Goal: Information Seeking & Learning: Learn about a topic

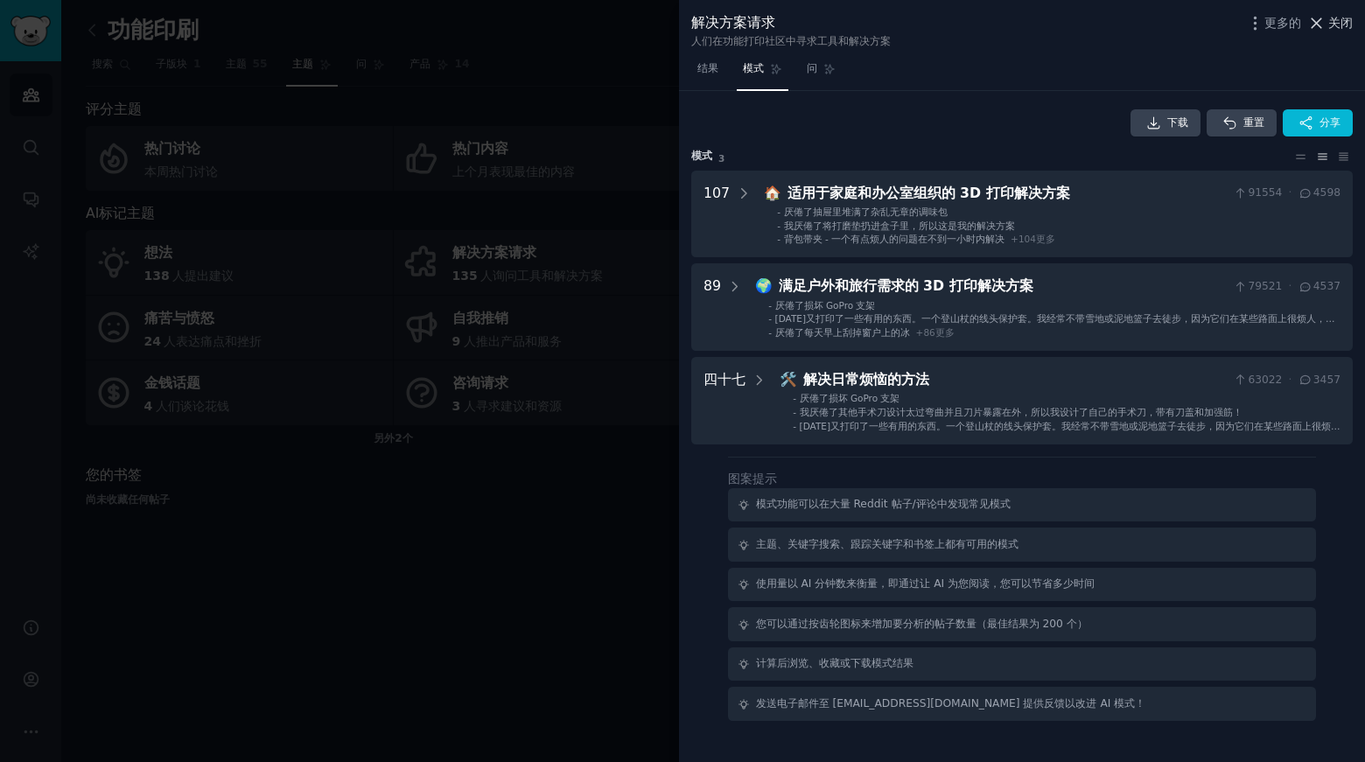
click at [1332, 25] on font "关闭" at bounding box center [1340, 23] width 24 height 14
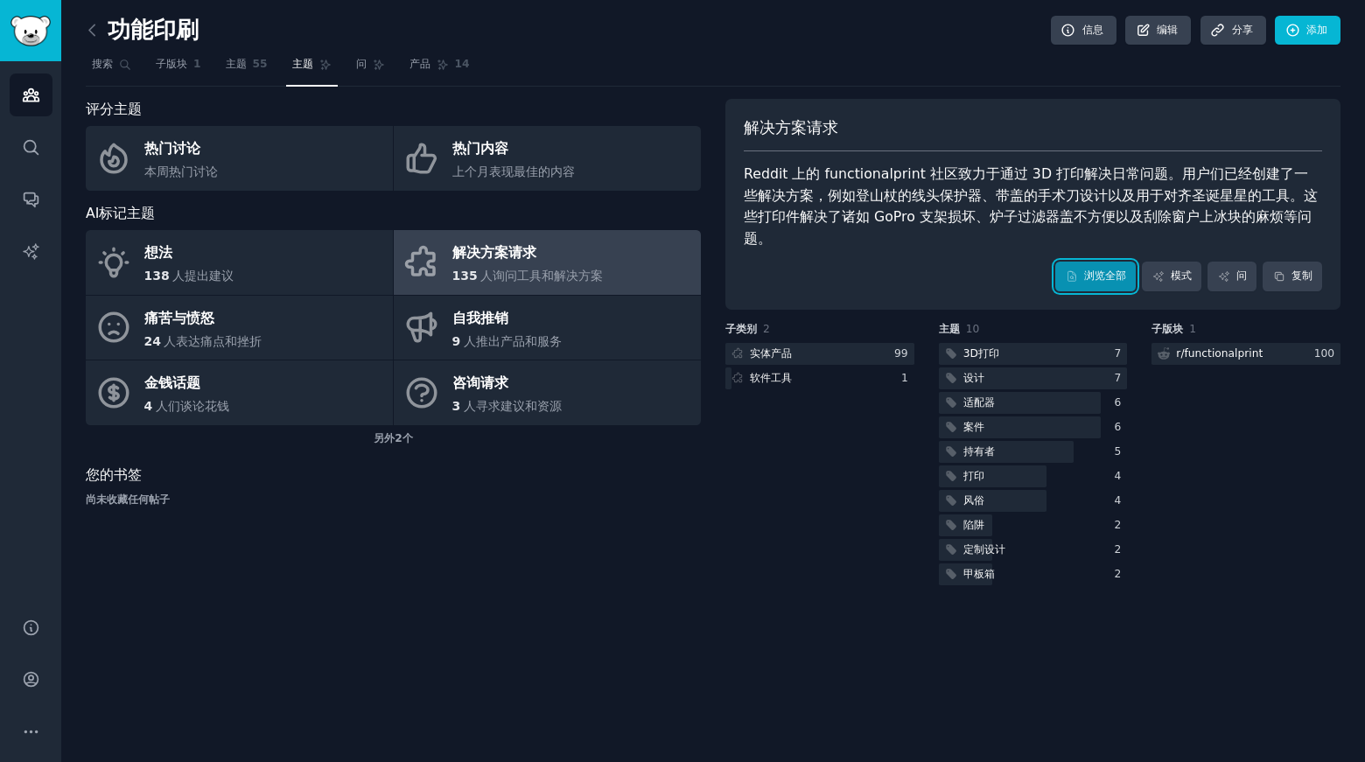
click at [1084, 269] on font "浏览全部" at bounding box center [1105, 275] width 42 height 12
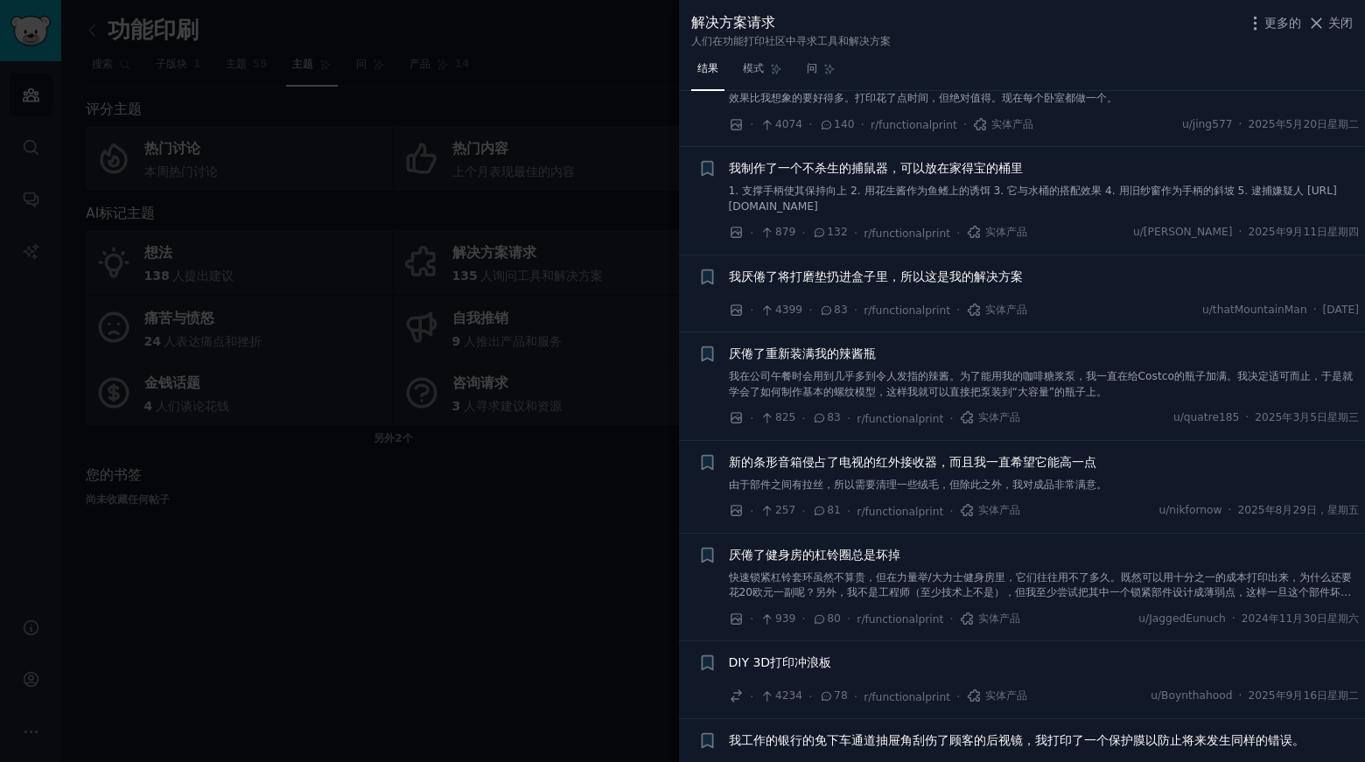
scroll to position [262, 0]
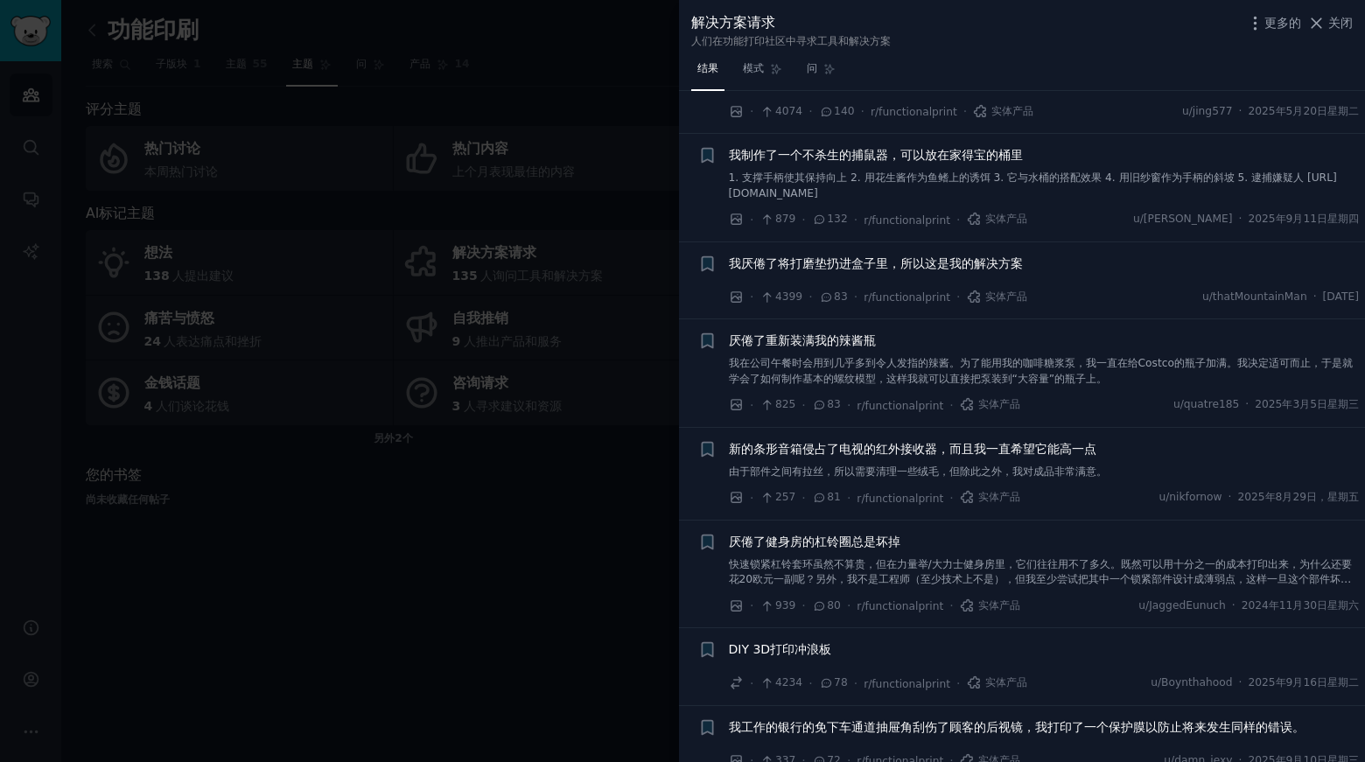
click at [794, 650] on font "DIY 3D打印冲浪板" at bounding box center [780, 649] width 103 height 14
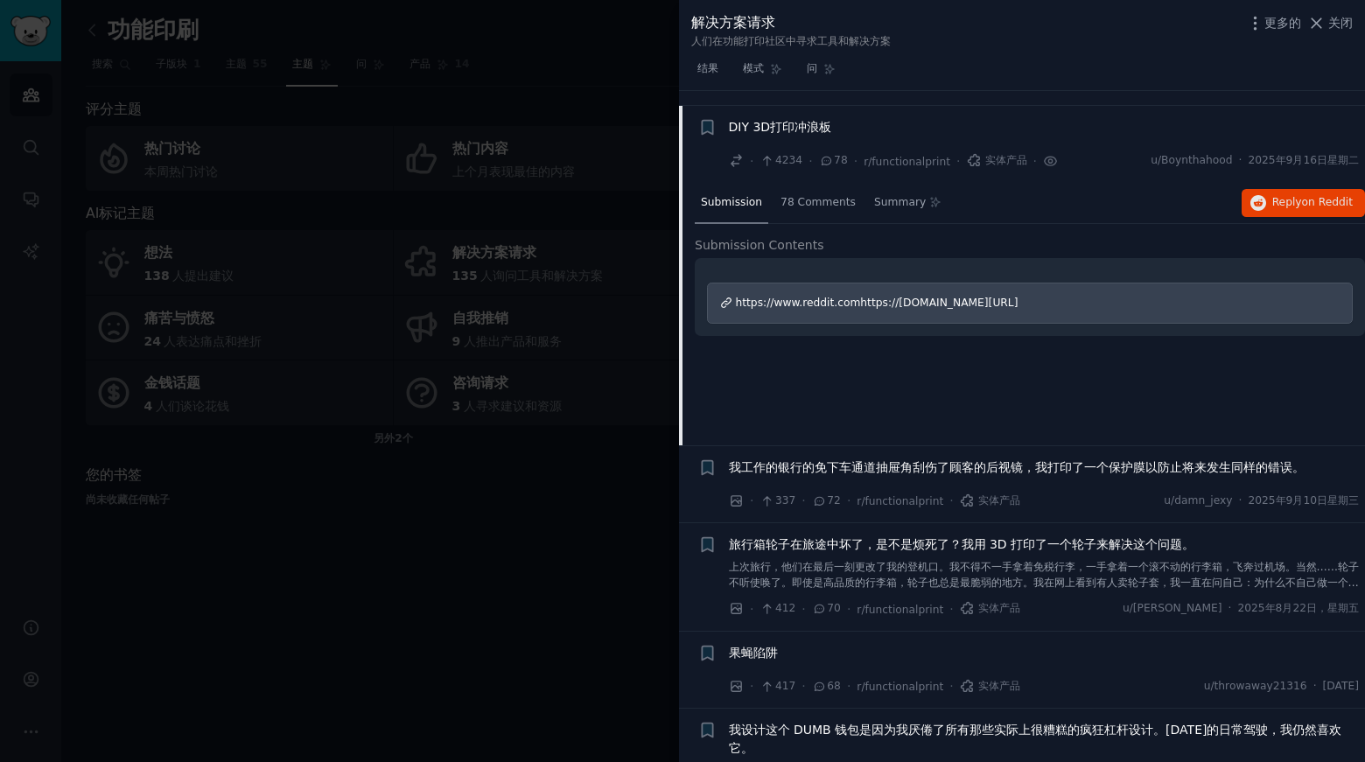
scroll to position [800, 0]
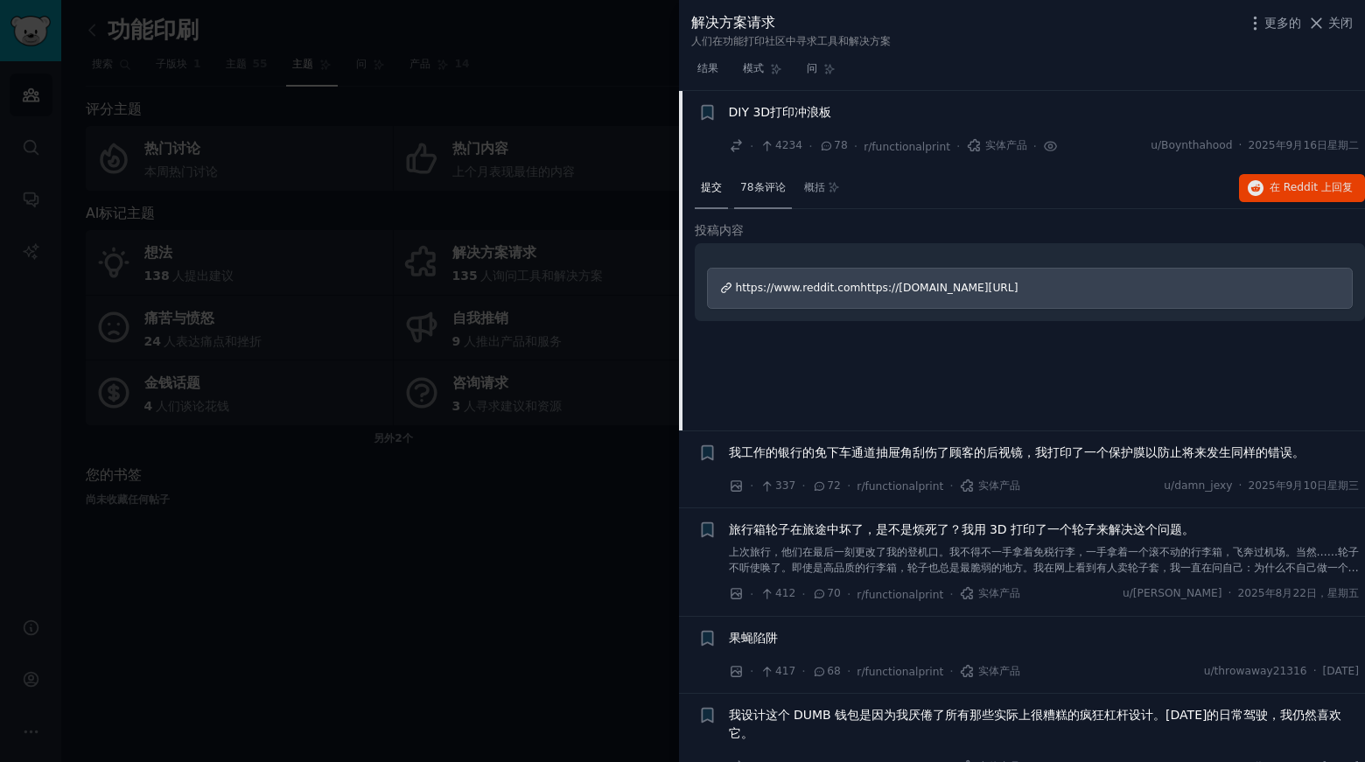
click at [761, 192] on font "78条评论" at bounding box center [762, 187] width 45 height 12
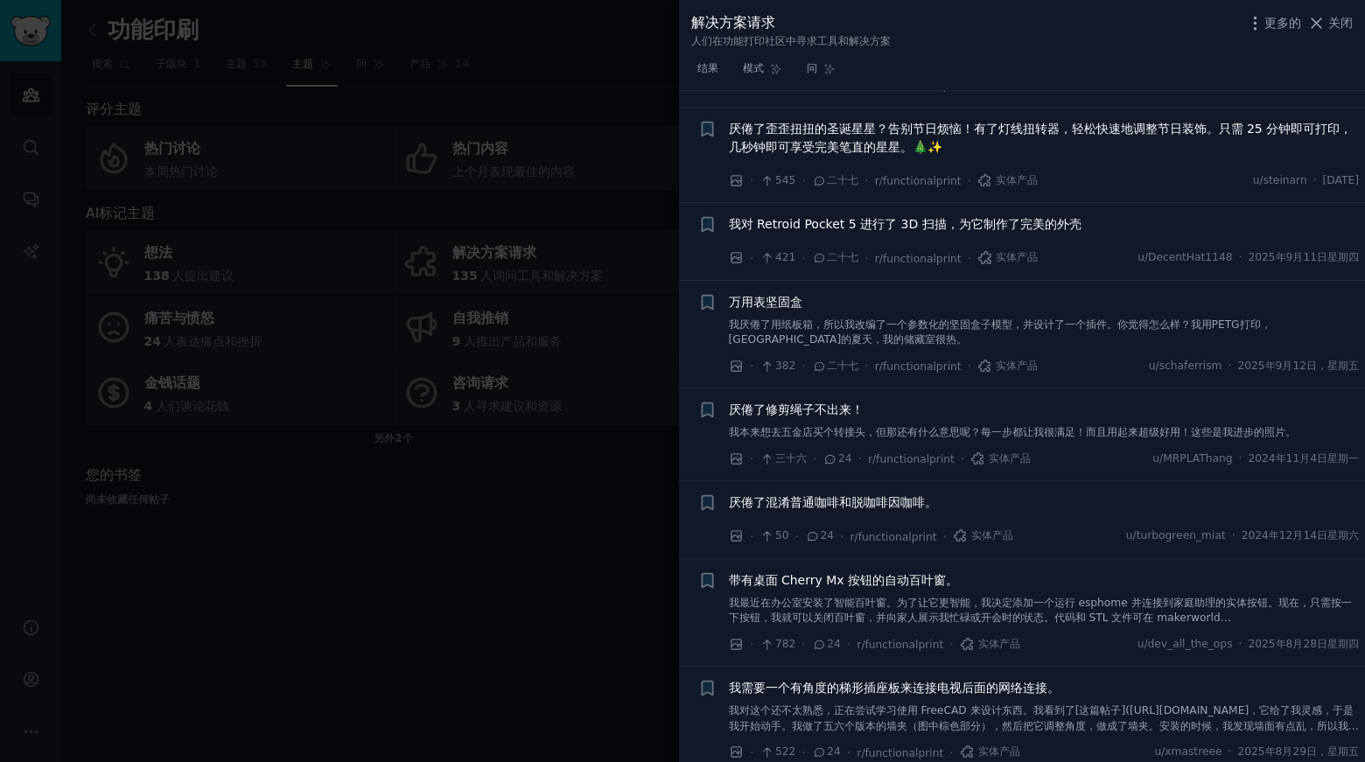
scroll to position [3850, 0]
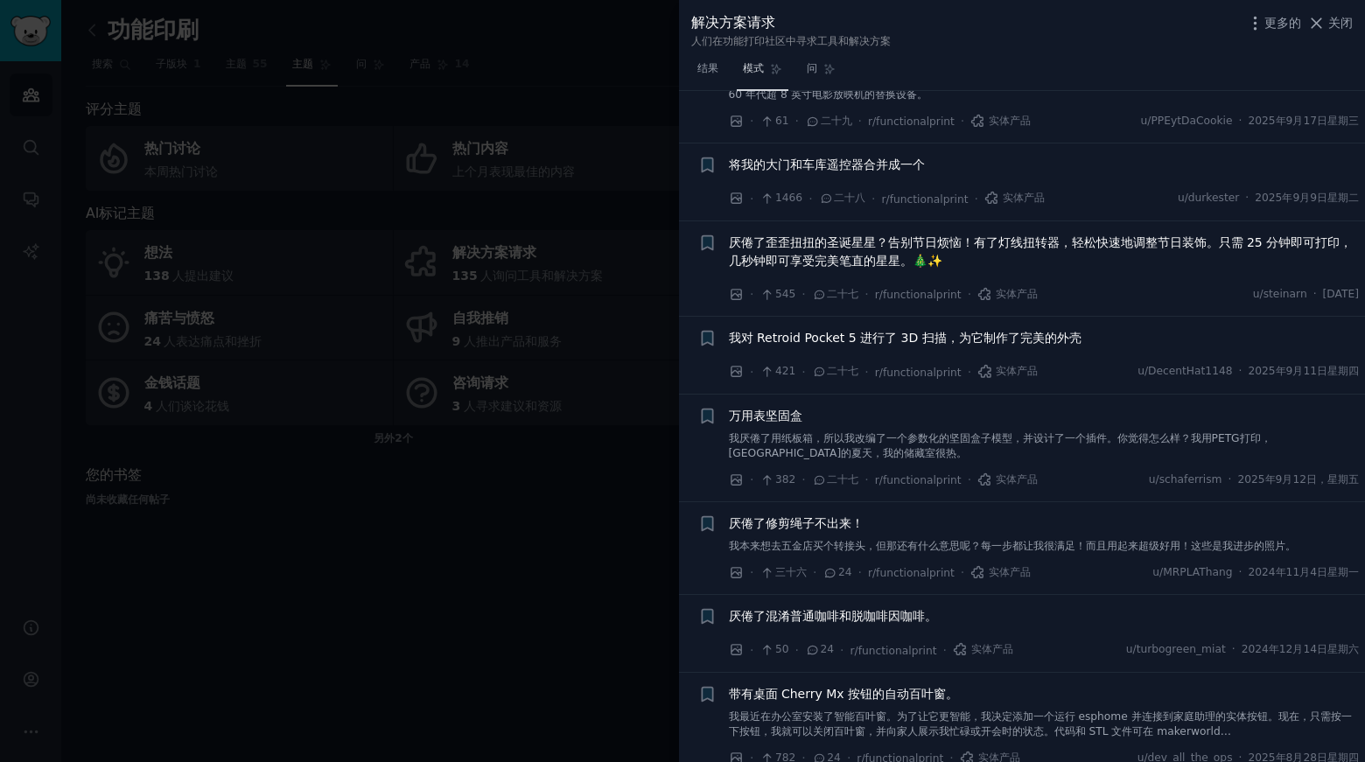
click at [762, 67] on font "模式" at bounding box center [753, 68] width 21 height 12
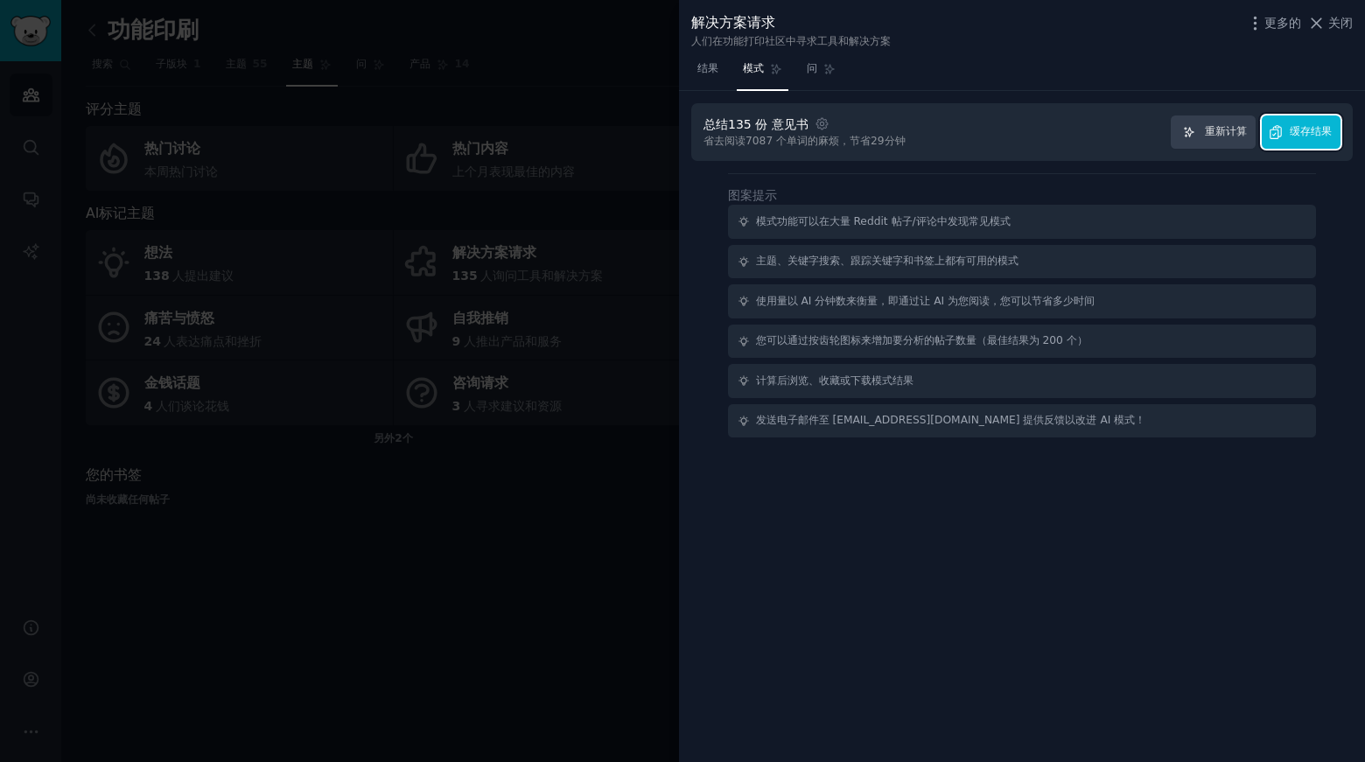
click at [1310, 135] on font "缓存结果" at bounding box center [1311, 131] width 42 height 12
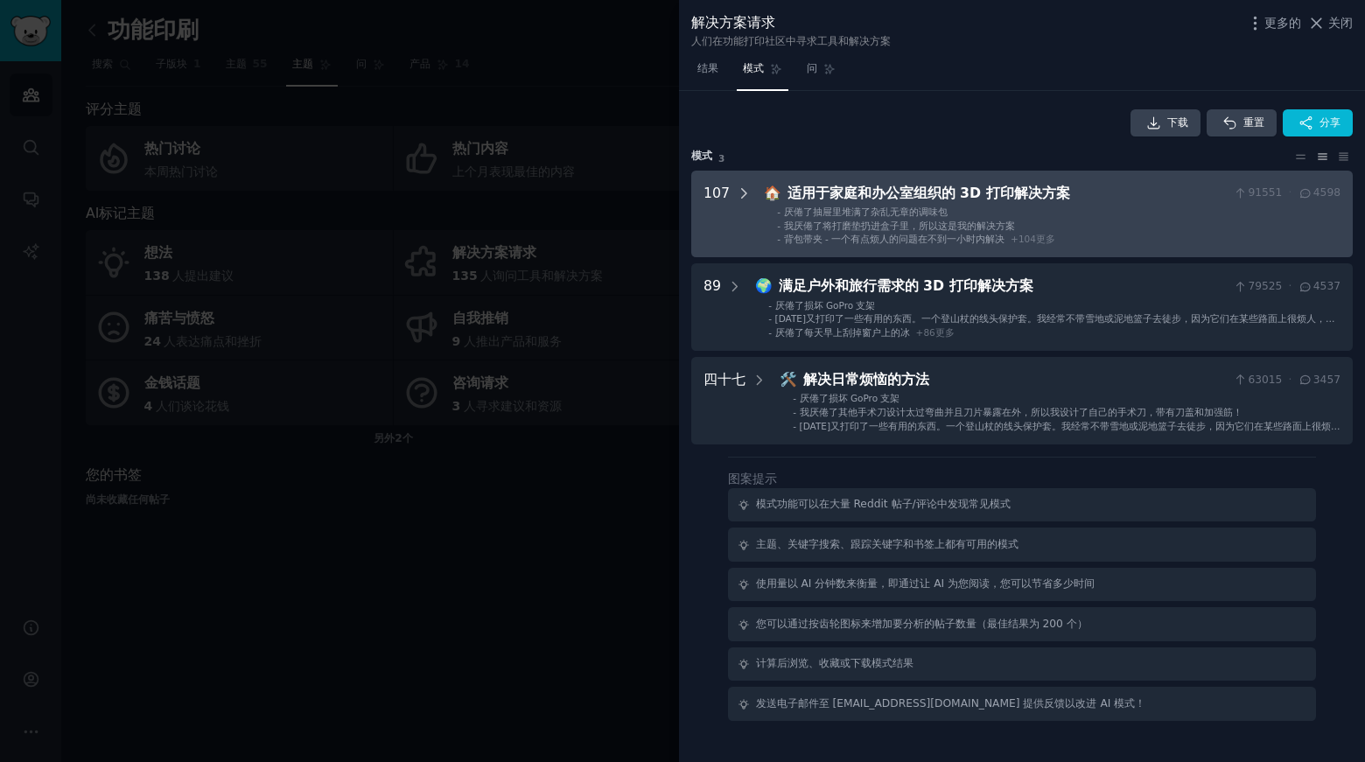
click at [736, 195] on icon at bounding box center [744, 193] width 16 height 16
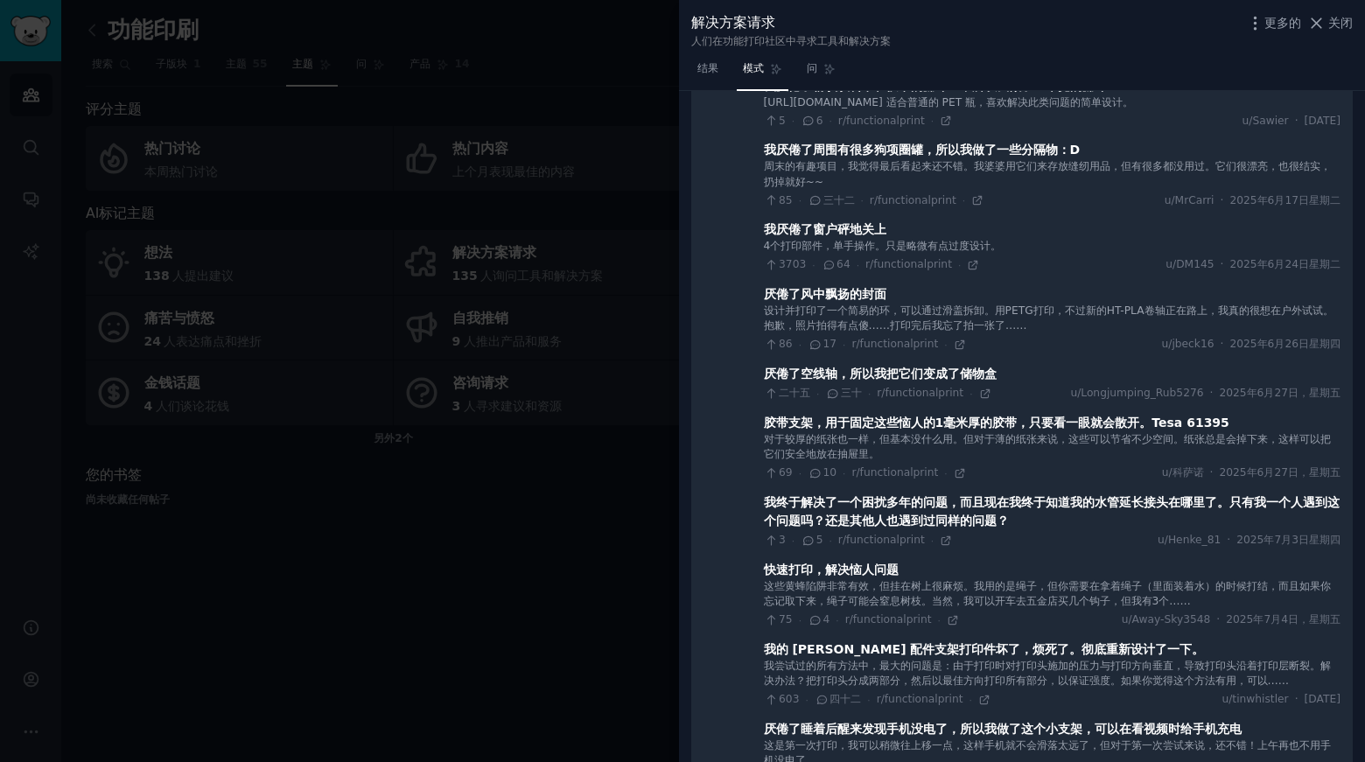
scroll to position [1487, 0]
